Goal: Transaction & Acquisition: Purchase product/service

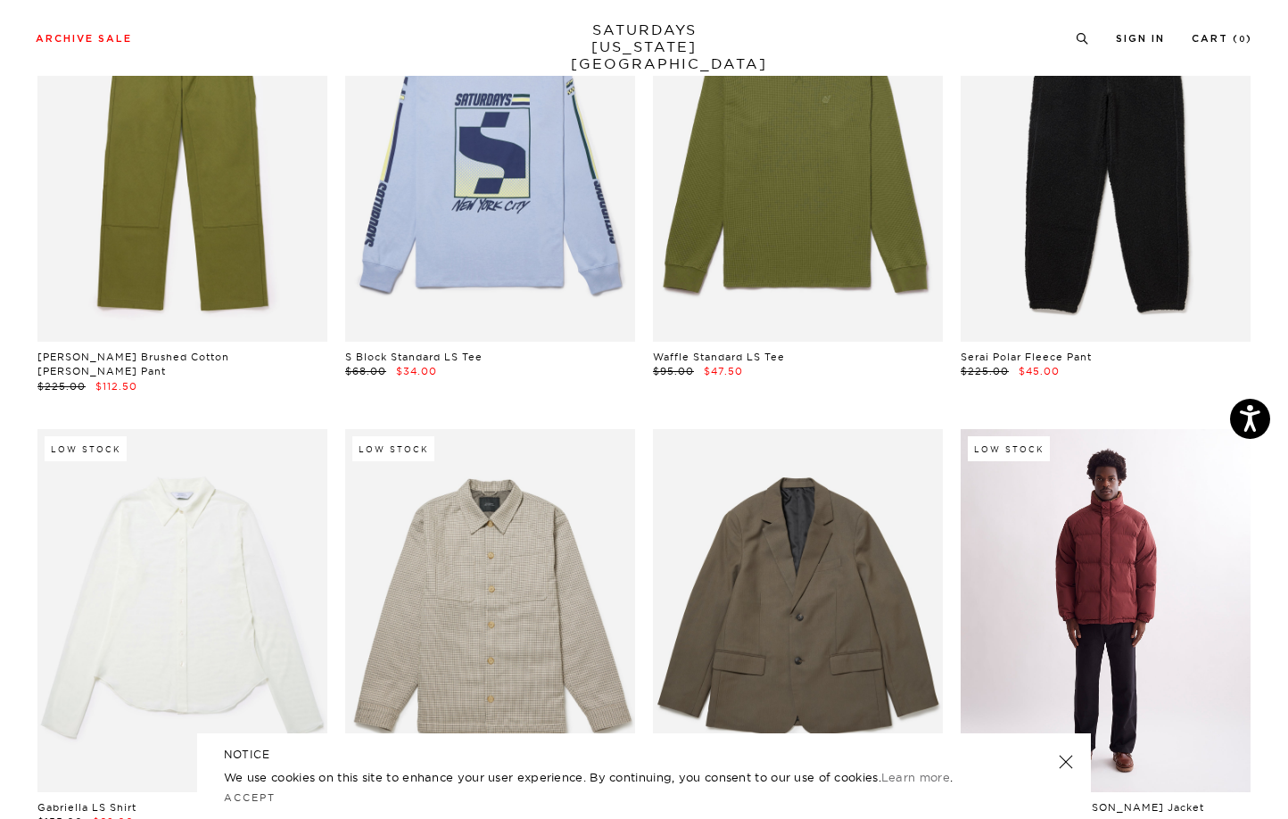
scroll to position [15200, 0]
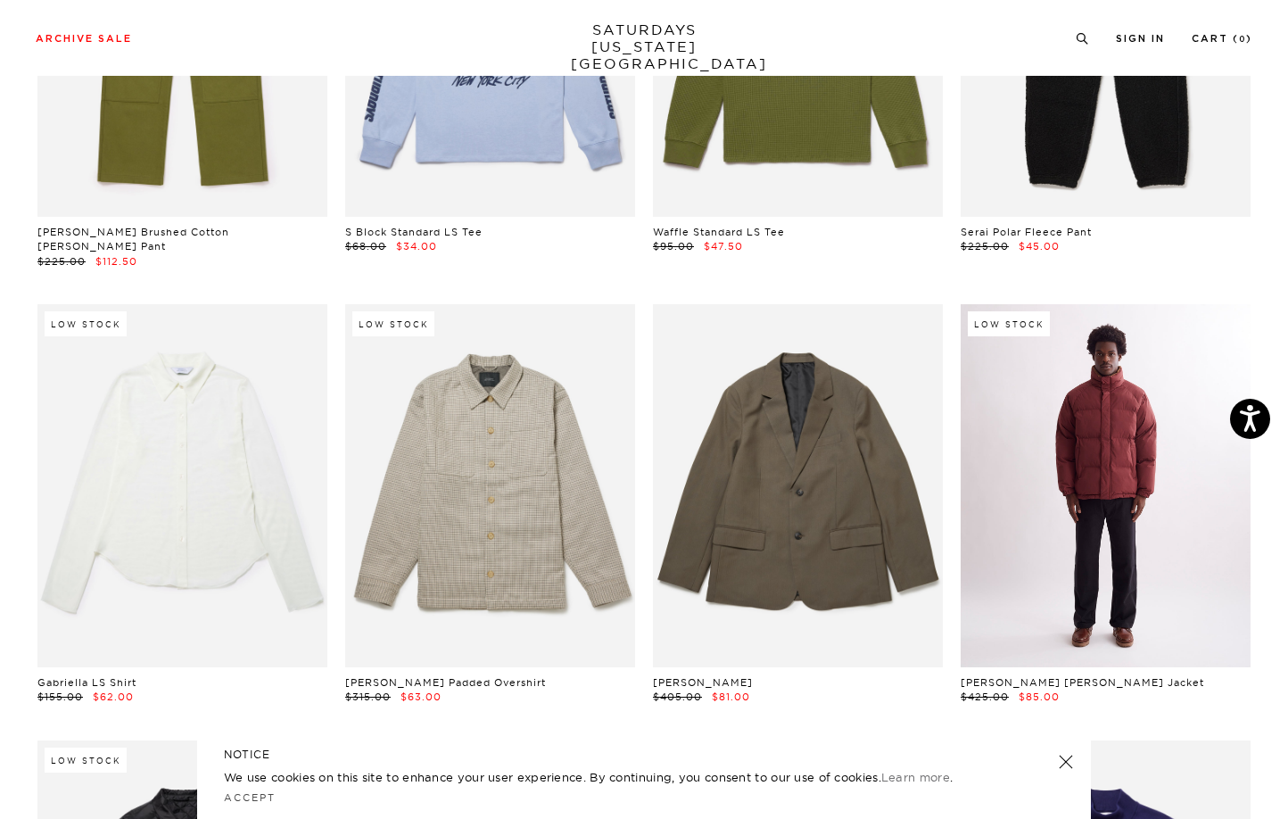
click at [1060, 426] on link at bounding box center [1106, 485] width 290 height 362
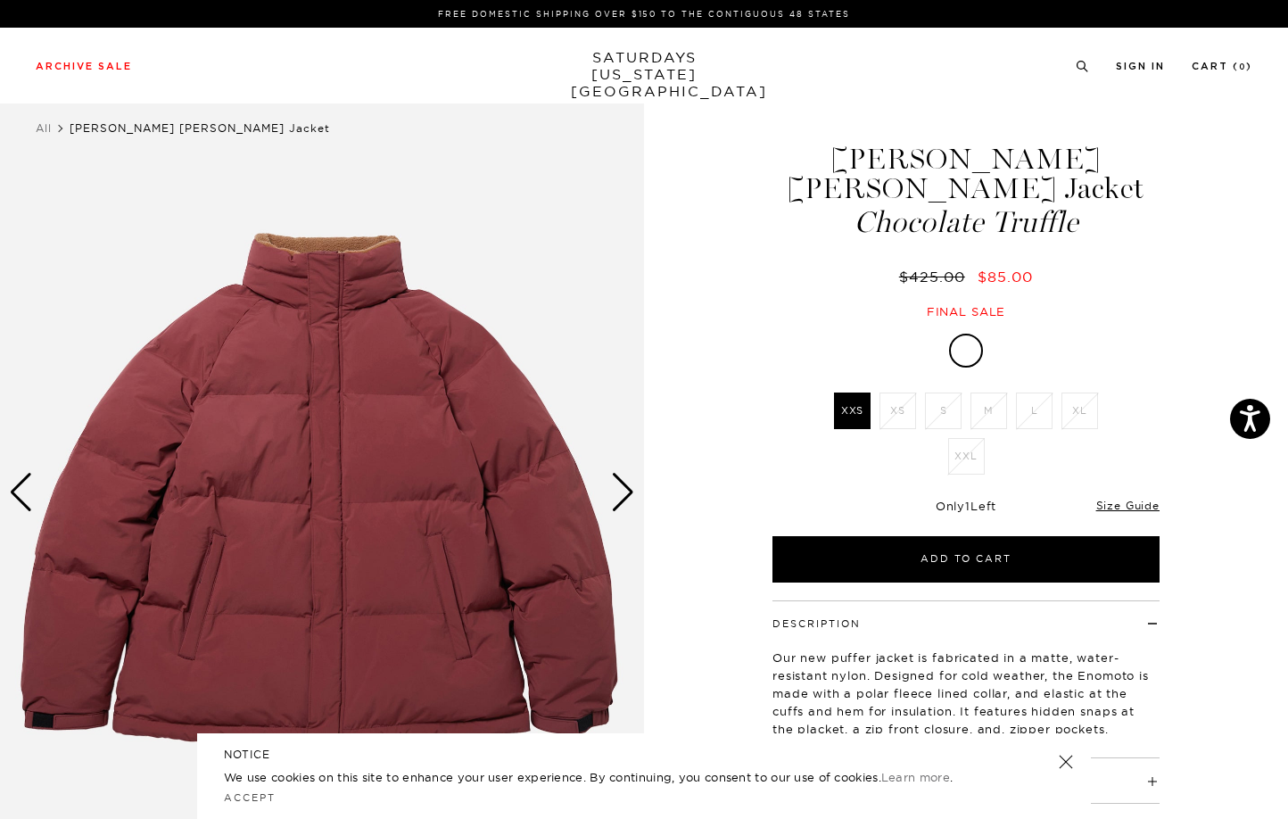
click at [625, 491] on div "Next slide" at bounding box center [623, 492] width 24 height 39
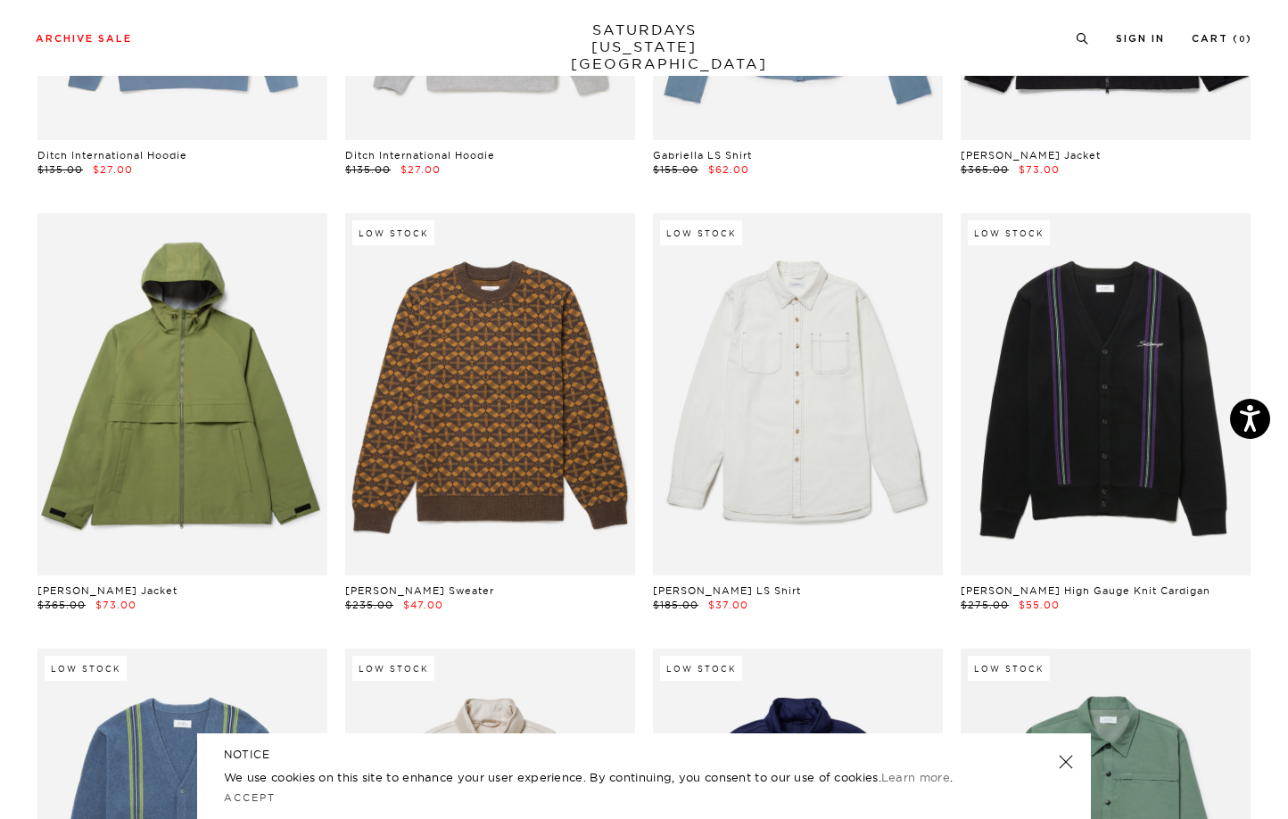
scroll to position [18353, 0]
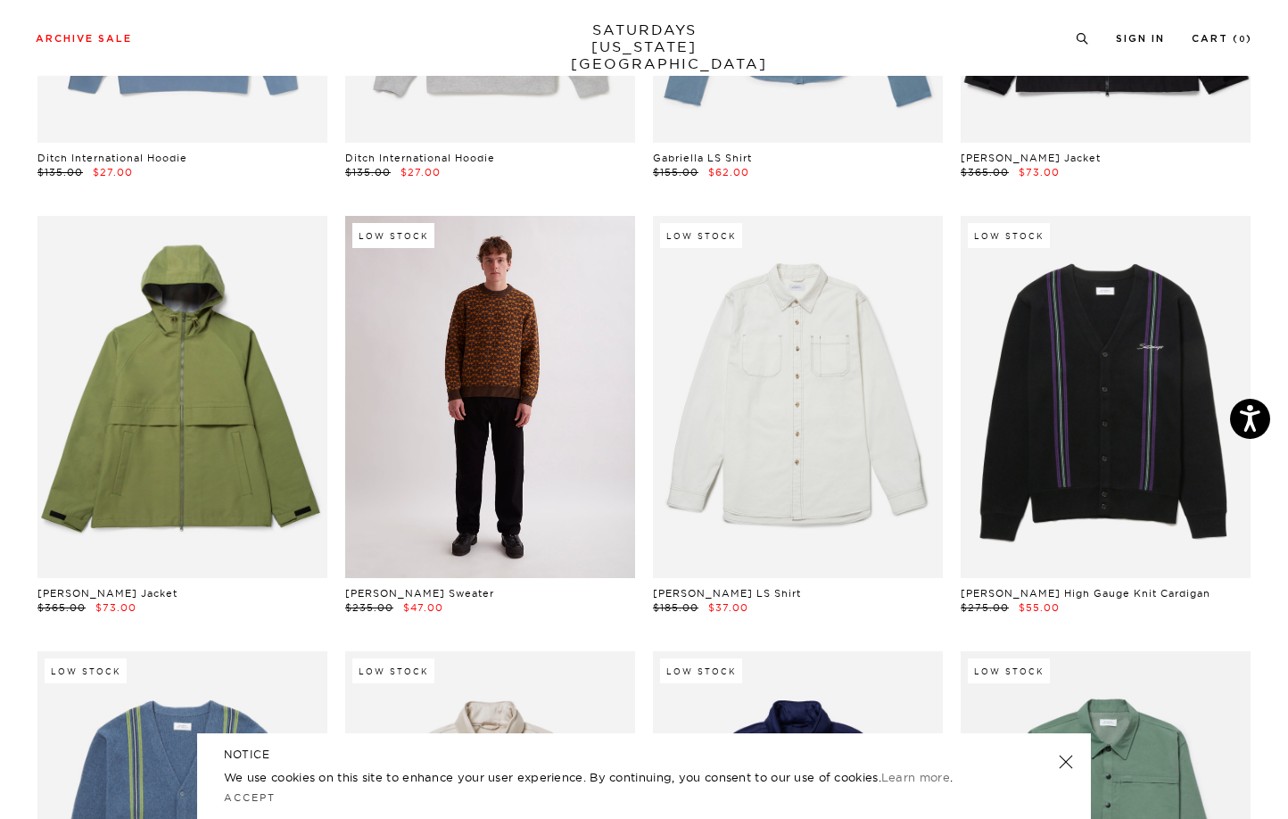
click at [491, 363] on link at bounding box center [490, 397] width 290 height 362
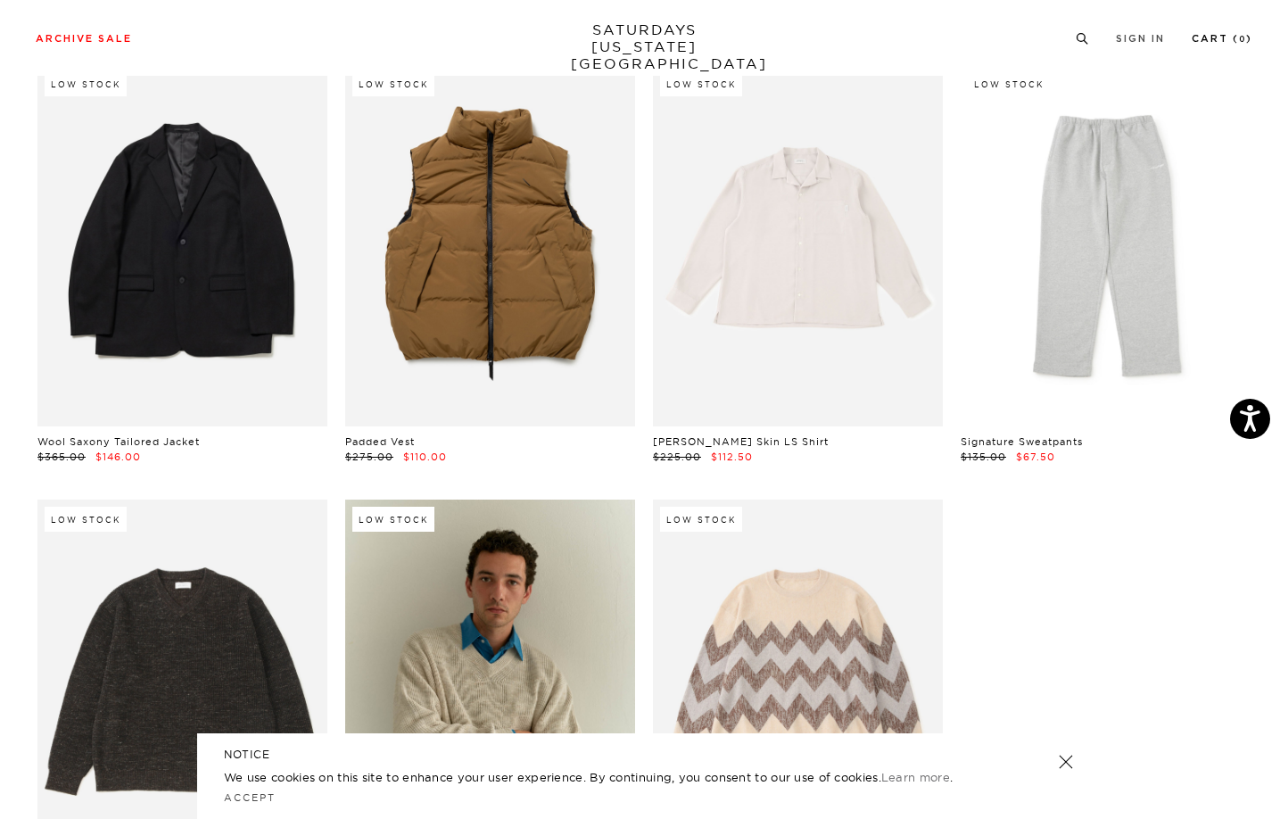
scroll to position [28308, 0]
